Goal: Information Seeking & Learning: Learn about a topic

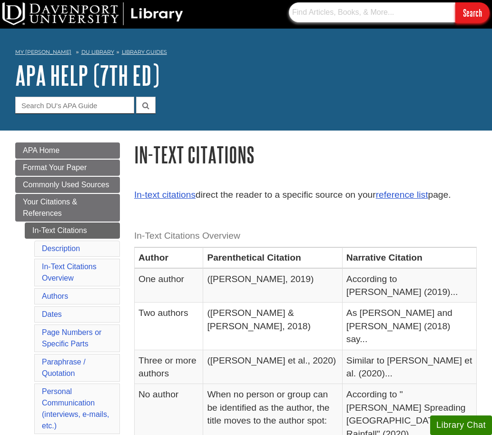
click at [388, 9] on input "text" at bounding box center [372, 12] width 167 height 20
paste input "Nursing: Scope and Standards of Practice"
type input "Nursing: Scope and Standards of Practice"
click at [472, 21] on input "Search" at bounding box center [473, 12] width 34 height 20
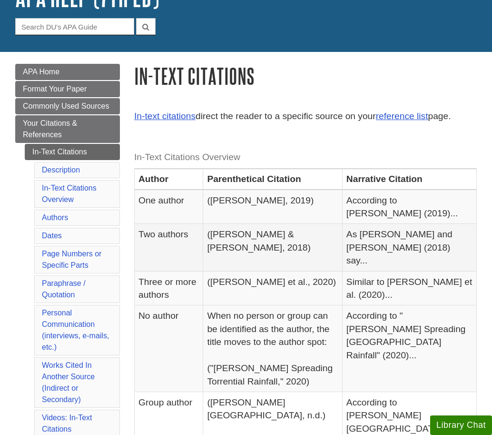
scroll to position [79, 0]
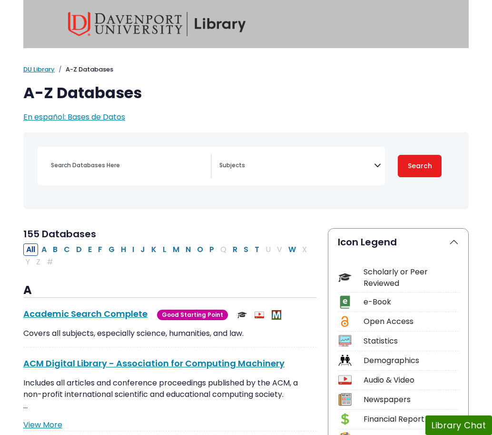
select select "Database Subject Filter"
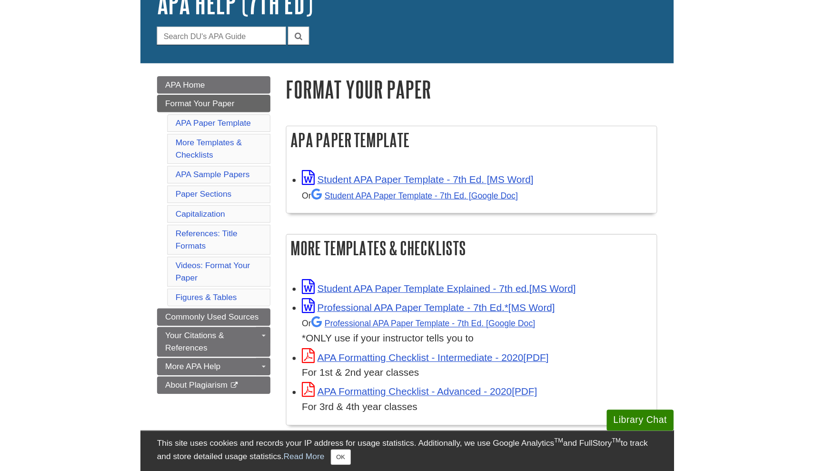
scroll to position [72, 0]
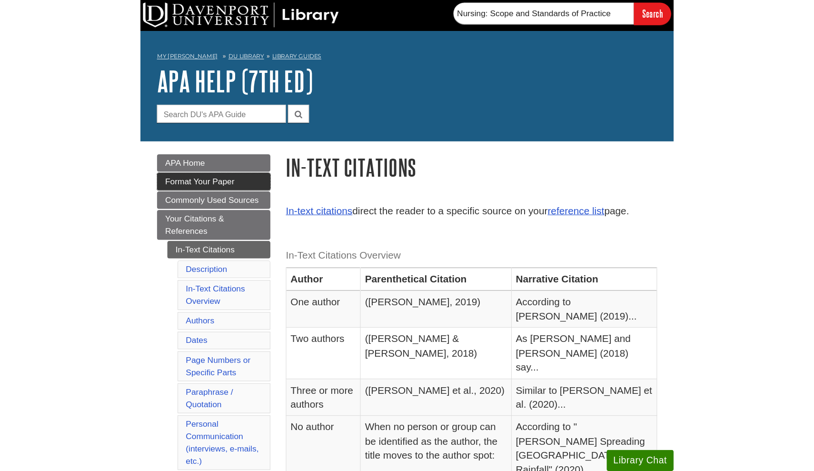
scroll to position [79, 0]
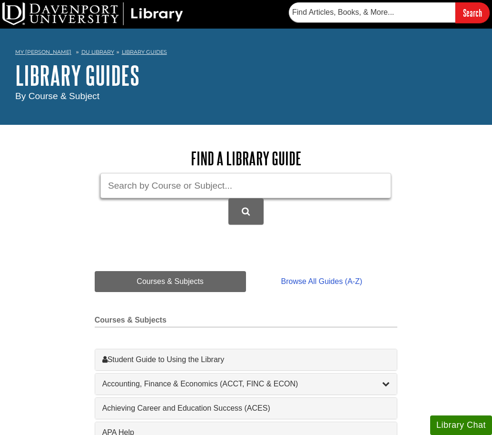
click at [211, 185] on input "Guide Search Terms" at bounding box center [245, 185] width 291 height 25
paste input "DOI: 10.sslsjflsjdflksdf111"
type input "DOI: 10.sslsjflsjdflksdf111"
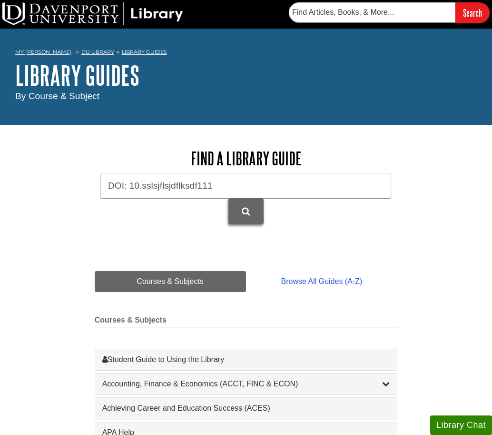
click at [240, 210] on button "DU Library Guides Search" at bounding box center [245, 211] width 35 height 26
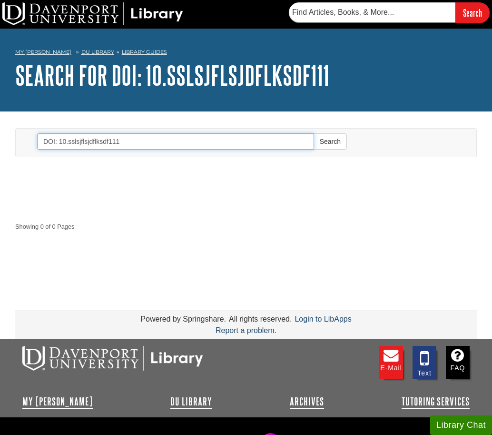
drag, startPoint x: 143, startPoint y: 138, endPoint x: 43, endPoint y: 122, distance: 101.6
click at [43, 122] on div "Toggle navigation Search DOI: 10.sslsjflsjdflksdf111 Search" at bounding box center [246, 140] width 476 height 49
type input "Critical Care Nursing of Infants and Children"
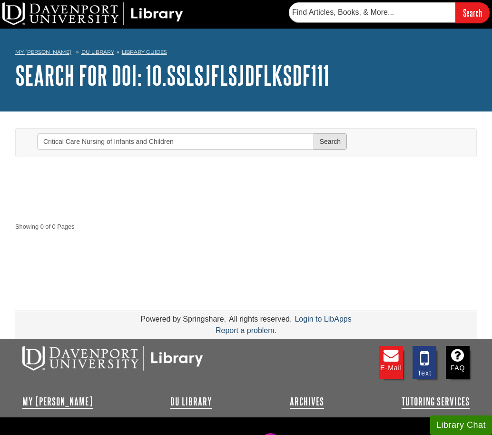
click at [320, 144] on button "Search" at bounding box center [330, 141] width 33 height 16
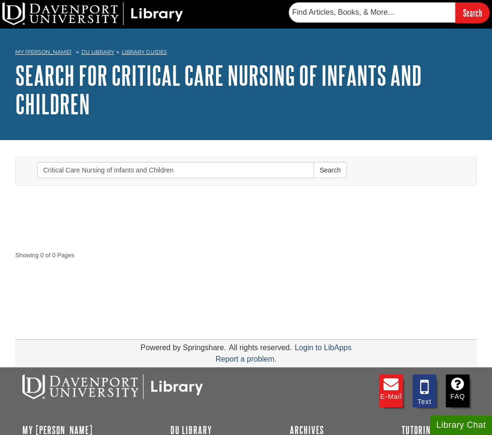
scroll to position [11, 0]
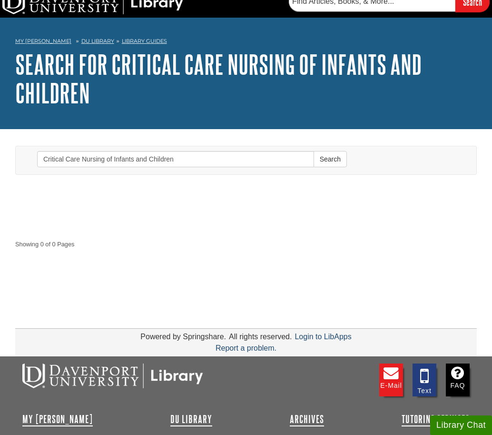
click at [183, 370] on img at bounding box center [112, 375] width 181 height 25
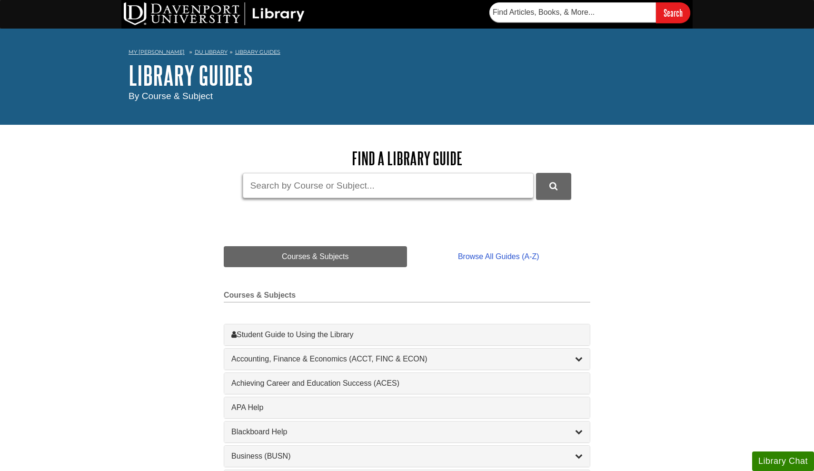
click at [295, 186] on input "Guide Search Terms" at bounding box center [388, 185] width 291 height 25
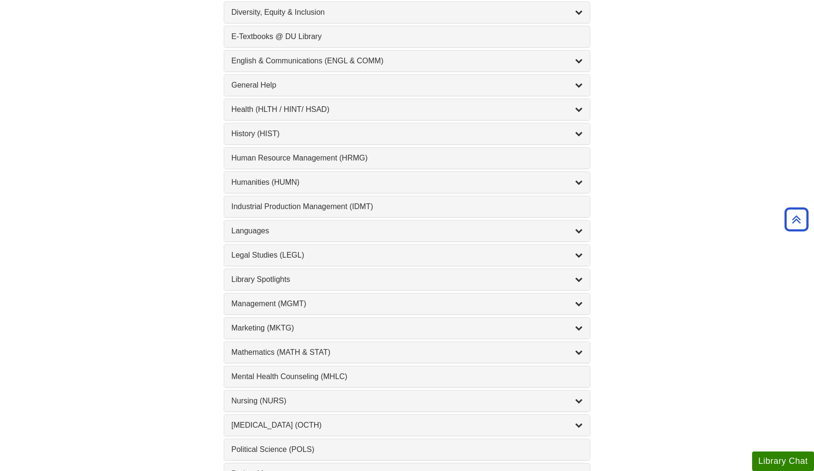
scroll to position [575, 0]
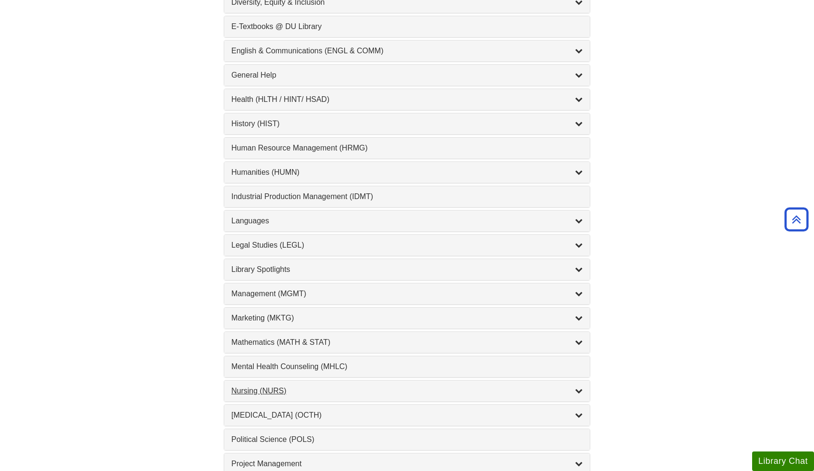
click at [277, 389] on div "Nursing (NURS) , 14 guides" at bounding box center [406, 390] width 351 height 11
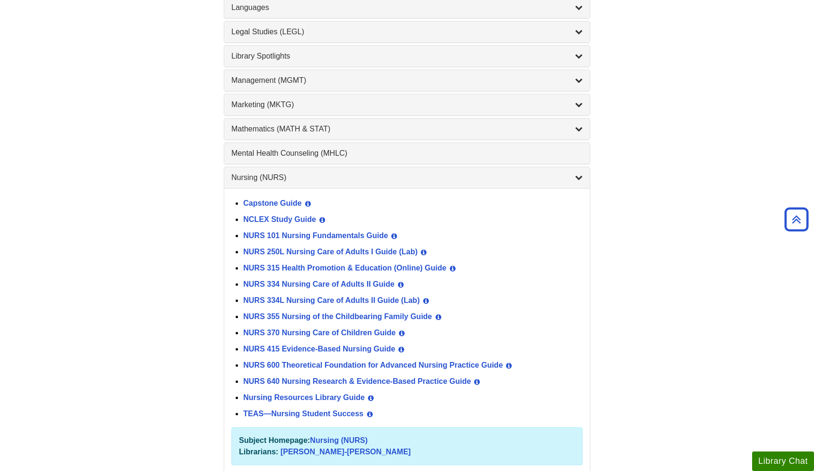
scroll to position [799, 0]
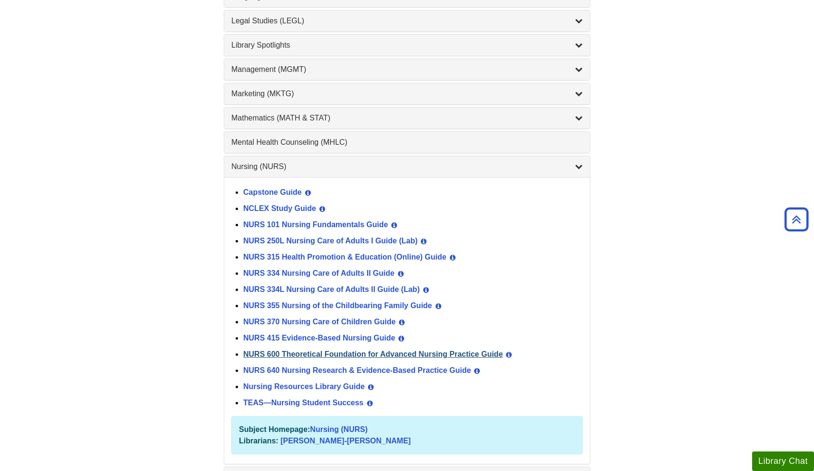
click at [428, 352] on link "NURS 600 Theoretical Foundation for Advanced Nursing Practice Guide" at bounding box center [372, 354] width 259 height 8
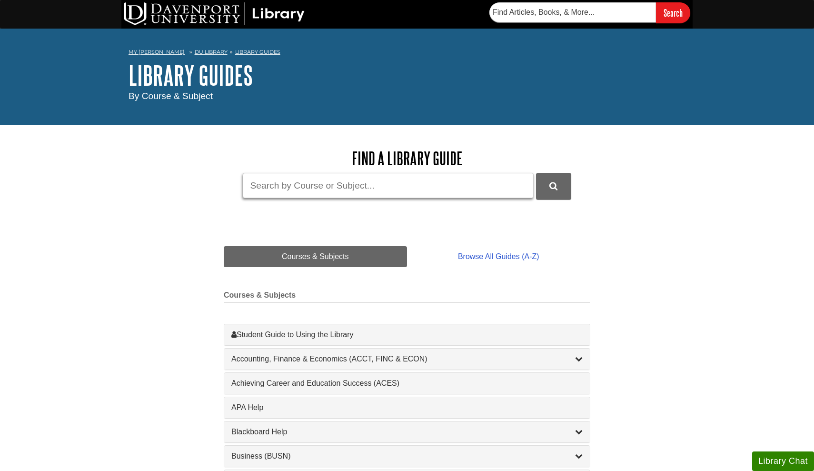
click at [326, 196] on input "Guide Search Terms" at bounding box center [388, 185] width 291 height 25
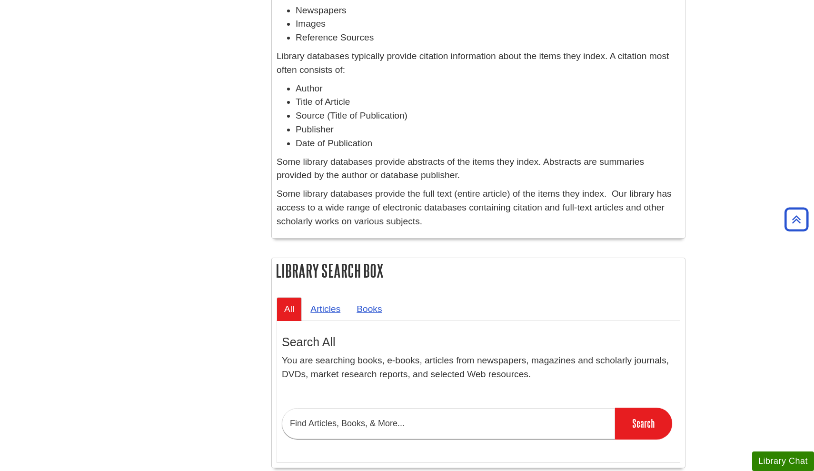
scroll to position [526, 0]
click at [382, 303] on link "Books" at bounding box center [369, 308] width 40 height 23
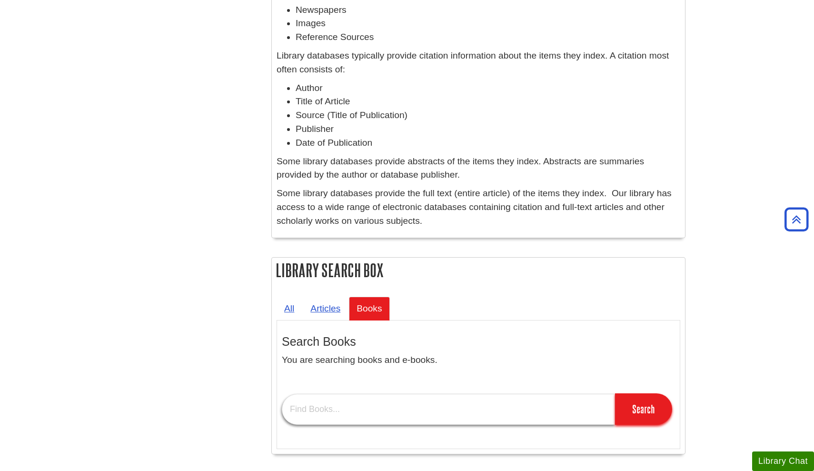
click at [322, 408] on input "text" at bounding box center [448, 409] width 333 height 31
paste input "Author: [PERSON_NAME] Year: 2001 Title: Nursing: Concepts of Practice (6th ed.)…"
drag, startPoint x: 388, startPoint y: 400, endPoint x: 210, endPoint y: 375, distance: 179.7
click at [210, 375] on div "Menu Research Articles Nursing Databases Library Search Box Catalog Health Prom…" at bounding box center [406, 57] width 571 height 896
drag, startPoint x: 525, startPoint y: 394, endPoint x: 407, endPoint y: 396, distance: 118.5
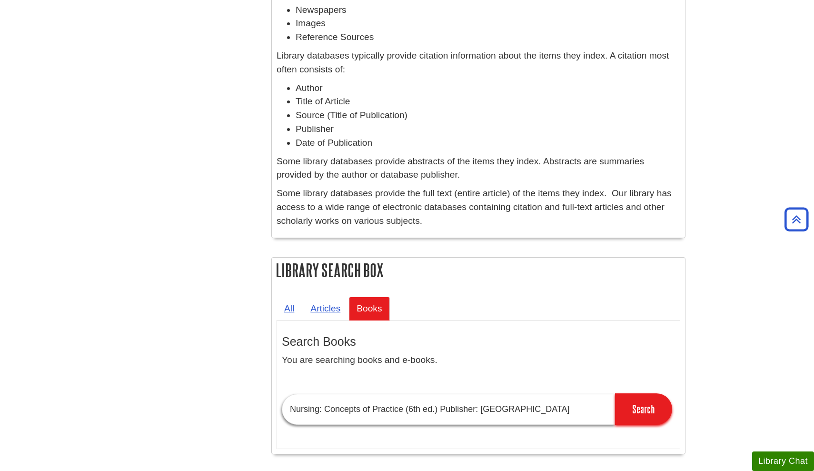
click at [407, 396] on input "Nursing: Concepts of Practice (6th ed.) Publisher: [GEOGRAPHIC_DATA]" at bounding box center [448, 409] width 333 height 31
click at [511, 405] on input "Nursing: Concepts of Practice (6th ed.) Publisher: [GEOGRAPHIC_DATA]" at bounding box center [448, 409] width 333 height 31
drag, startPoint x: 511, startPoint y: 405, endPoint x: 411, endPoint y: 401, distance: 100.1
click at [411, 401] on input "Nursing: Concepts of Practice (6th ed.) Publisher: [GEOGRAPHIC_DATA]" at bounding box center [448, 409] width 333 height 31
type input "Nursing: Concepts of Practice"
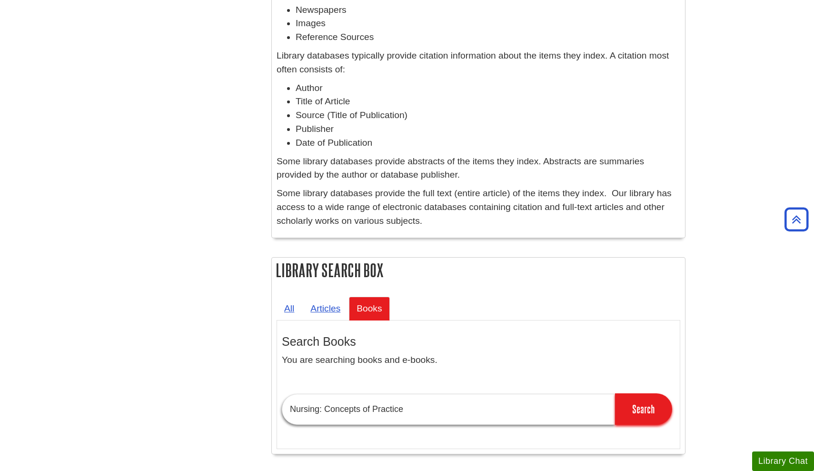
click at [644, 401] on input "Search" at bounding box center [643, 408] width 57 height 31
